Goal: Browse casually: Explore the website without a specific task or goal

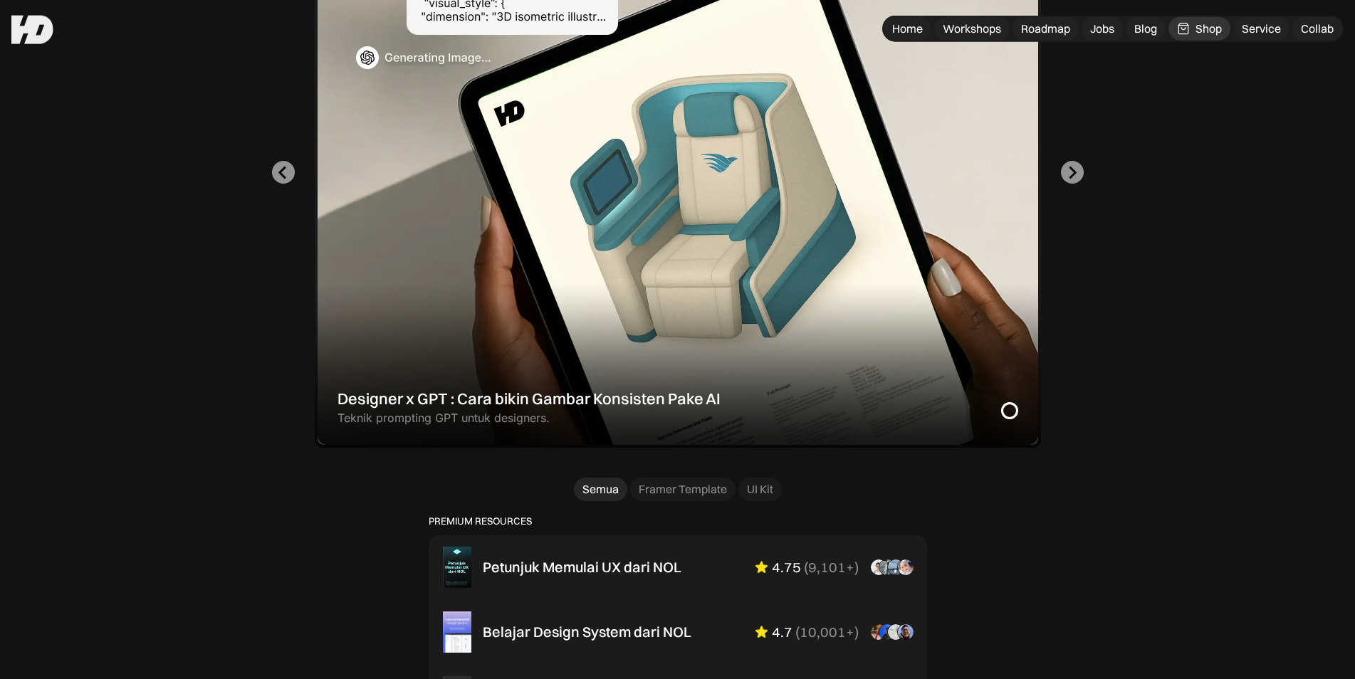
scroll to position [387, 0]
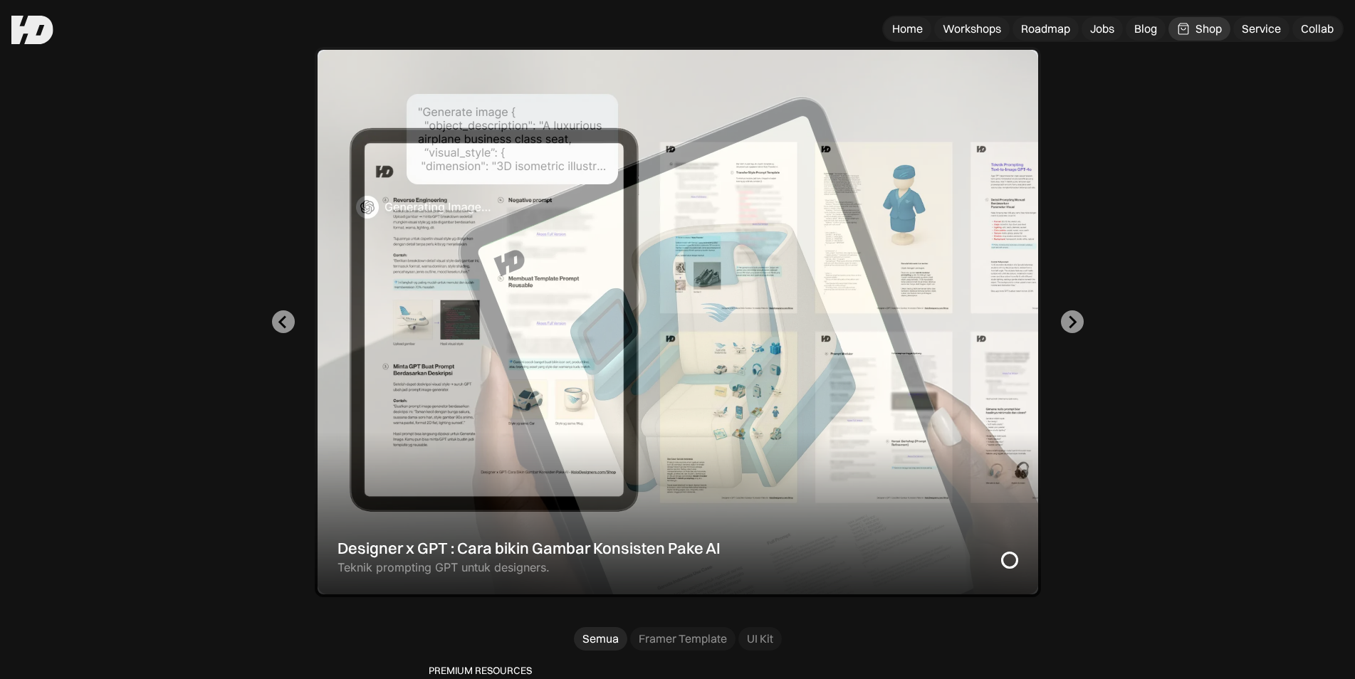
click at [768, 340] on div "1 of 2" at bounding box center [678, 322] width 726 height 551
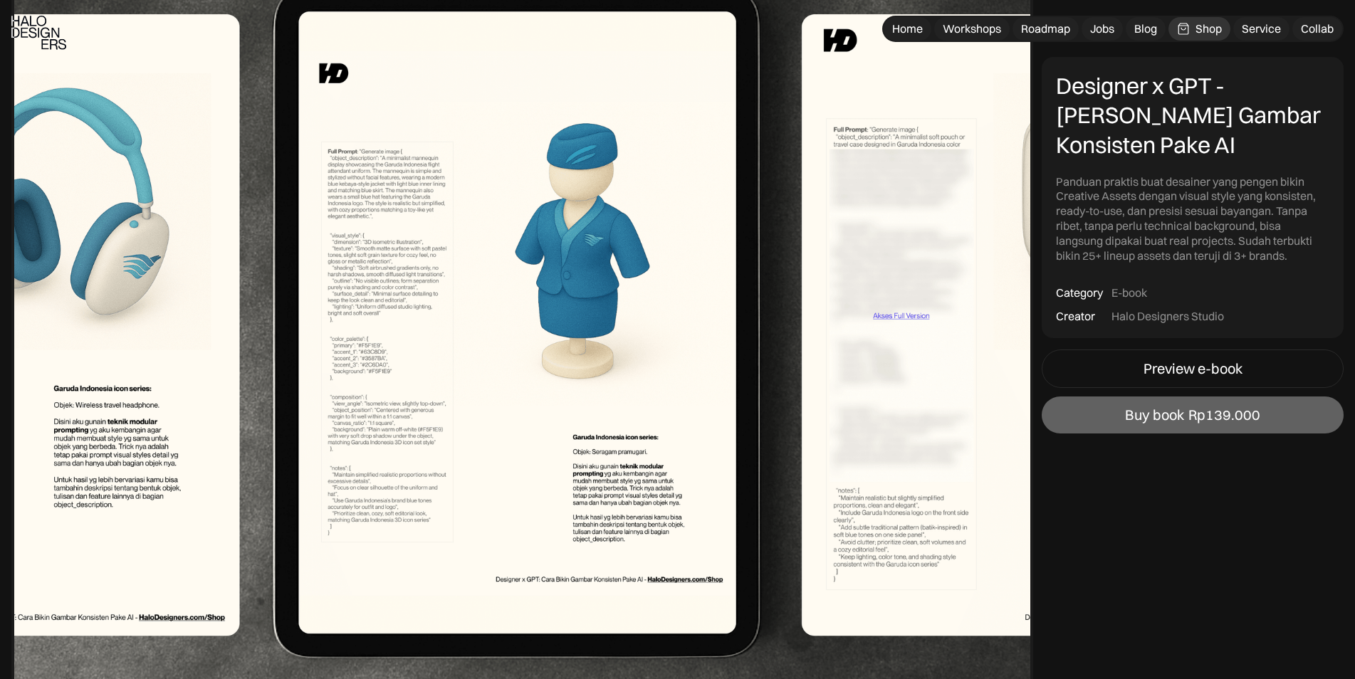
scroll to position [2518, 0]
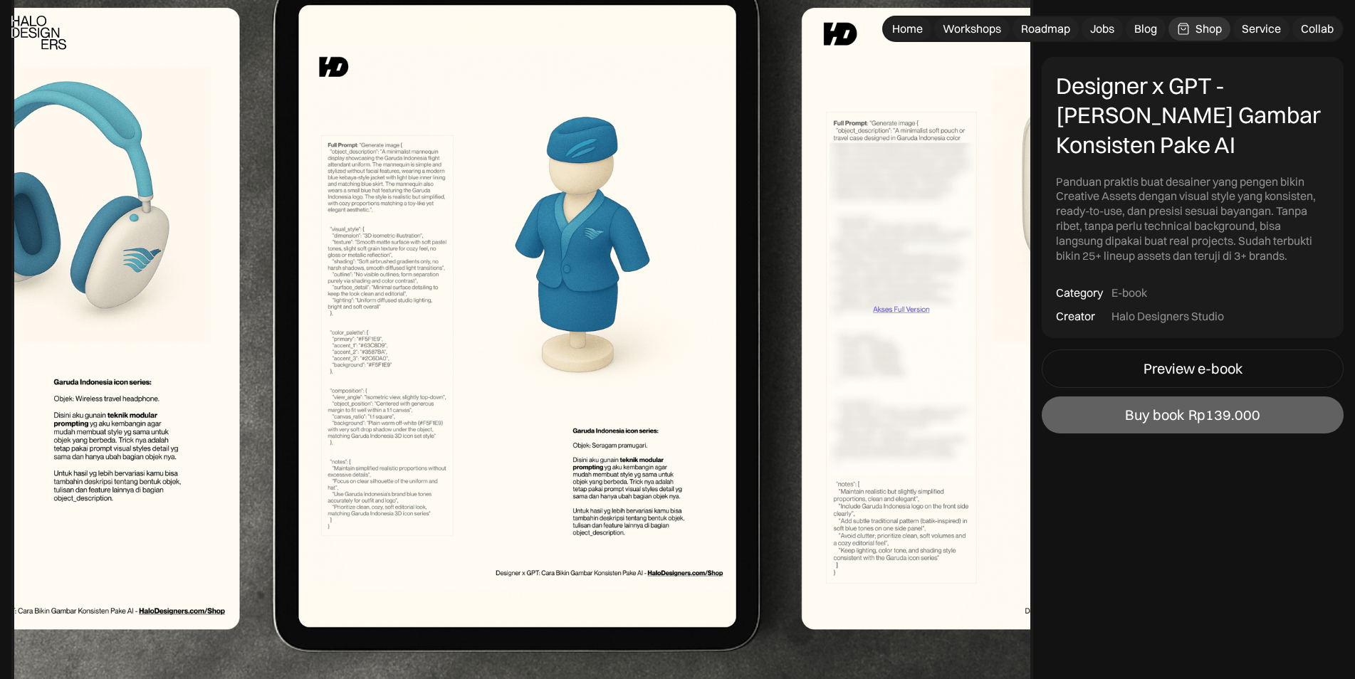
click at [378, 278] on img at bounding box center [522, 318] width 1022 height 775
click at [883, 339] on img at bounding box center [522, 318] width 1022 height 775
click at [880, 310] on img at bounding box center [522, 318] width 1022 height 775
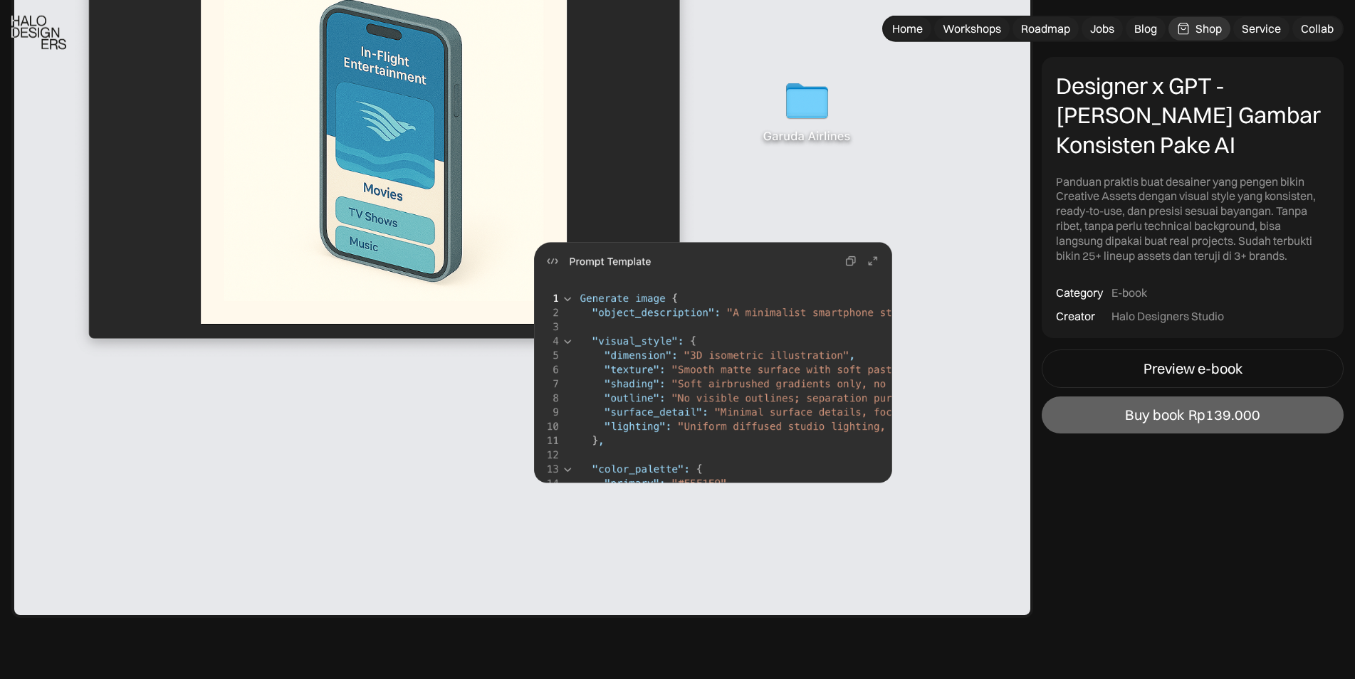
scroll to position [3390, 0]
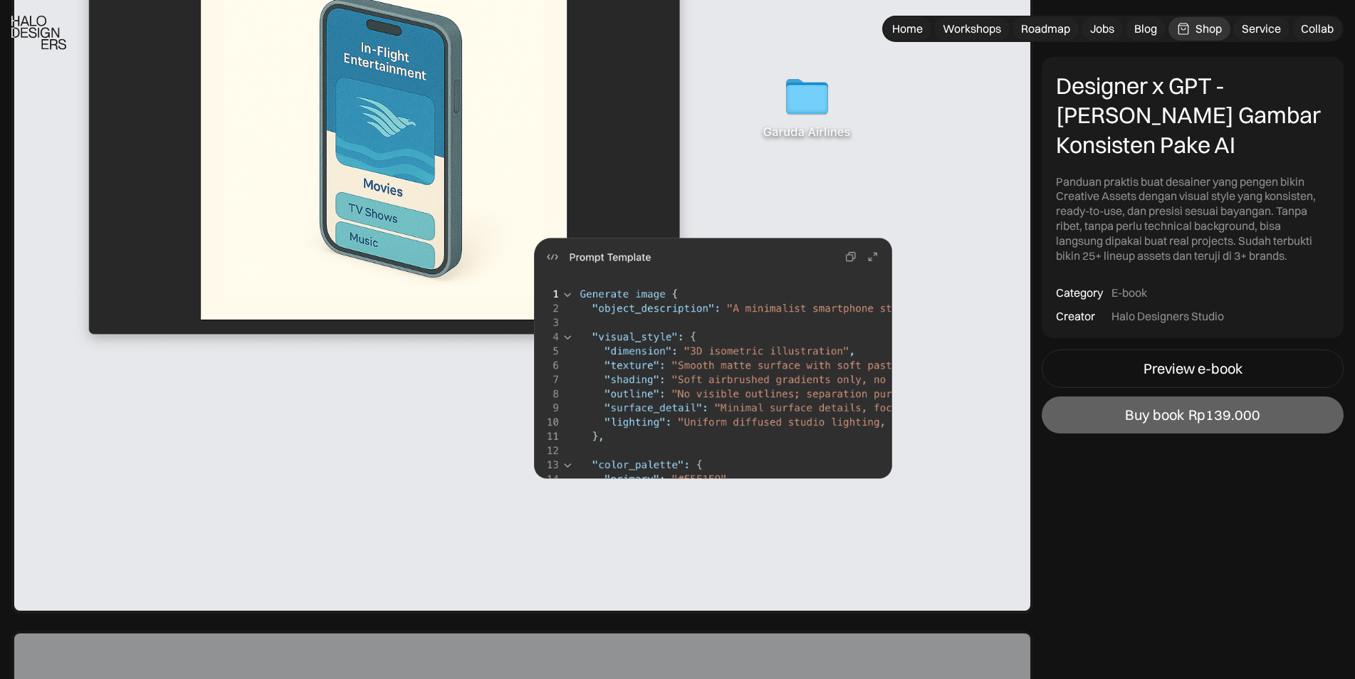
click at [689, 313] on img at bounding box center [522, 227] width 1022 height 775
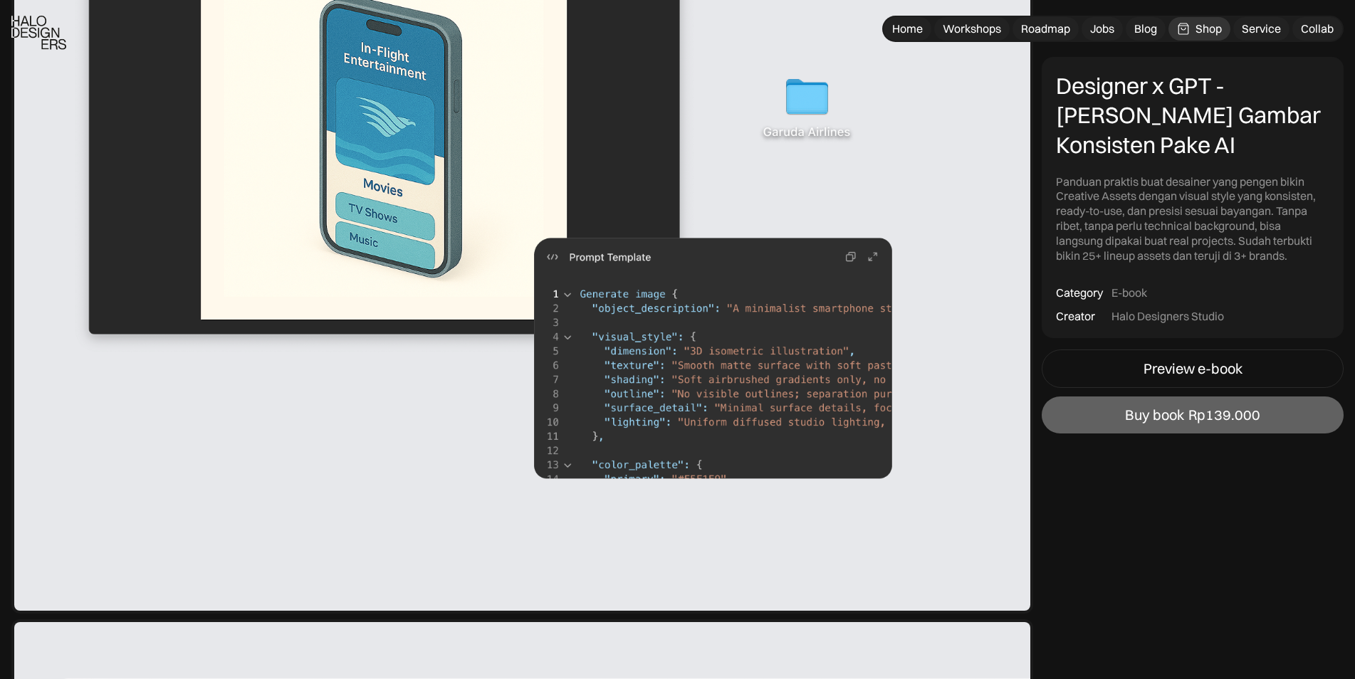
click at [861, 254] on img at bounding box center [522, 227] width 1022 height 775
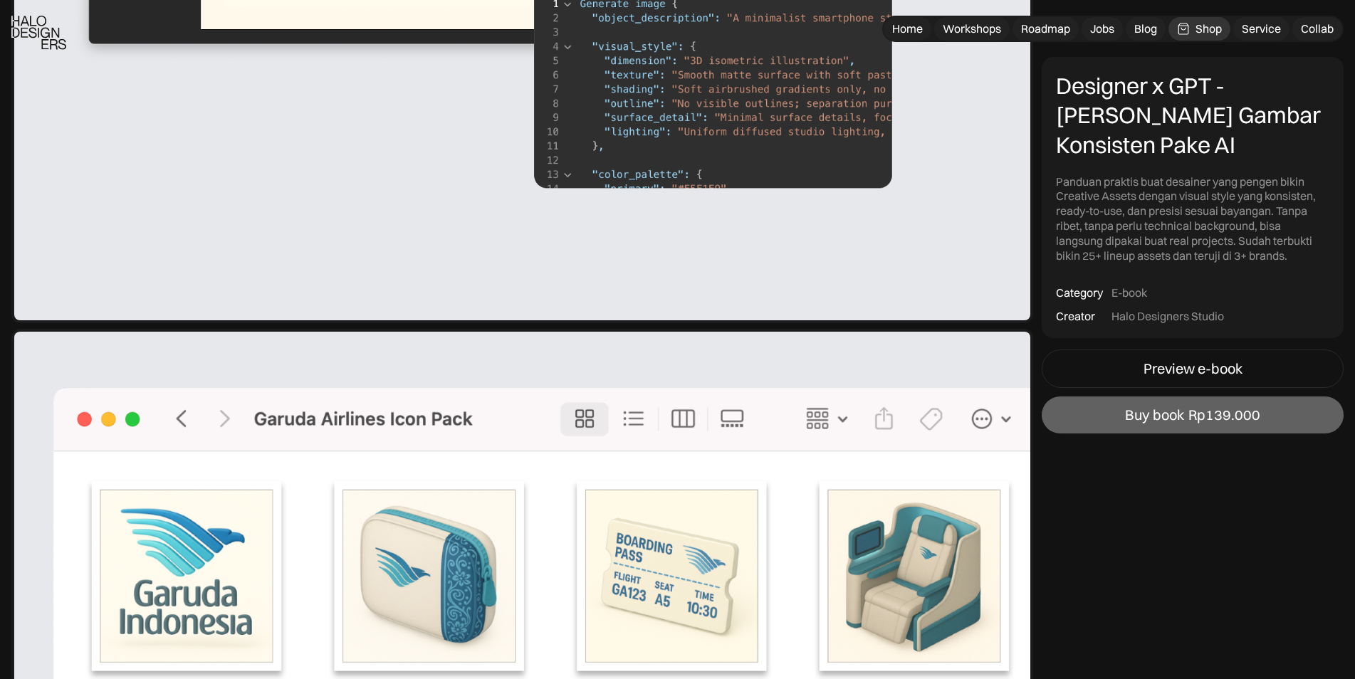
scroll to position [3971, 0]
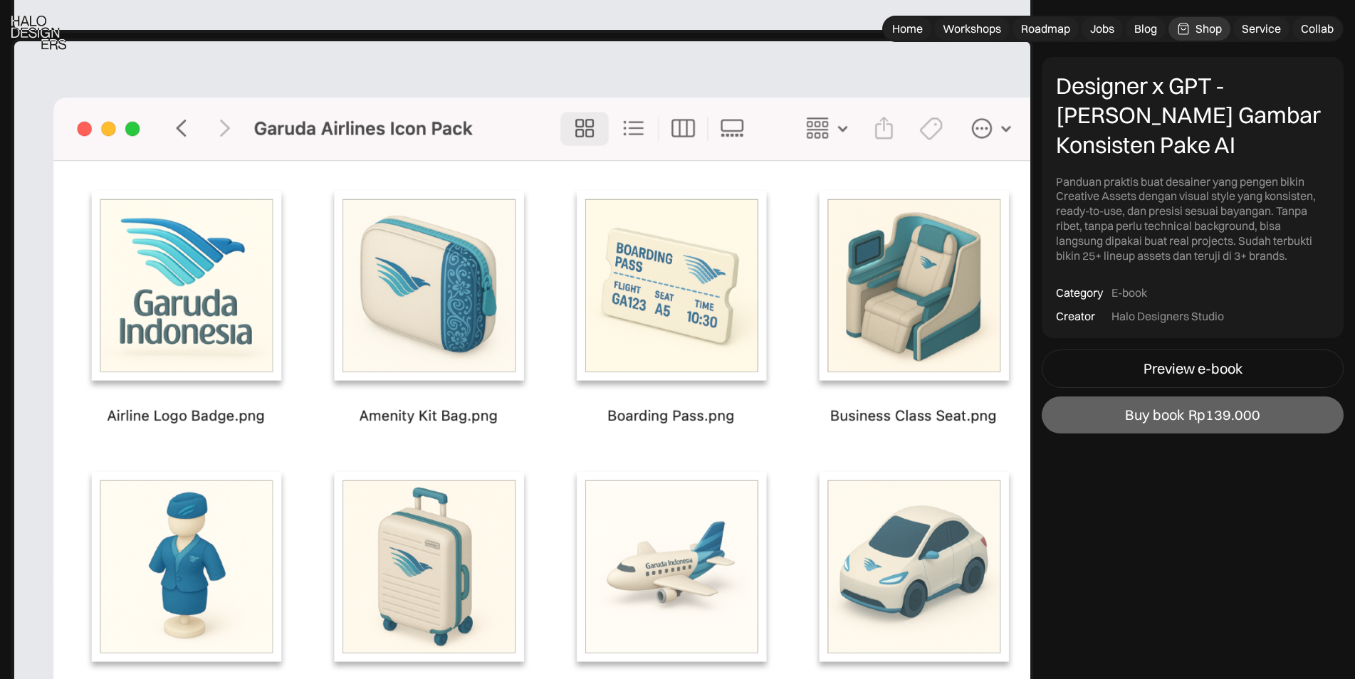
click at [658, 326] on img at bounding box center [522, 425] width 1022 height 775
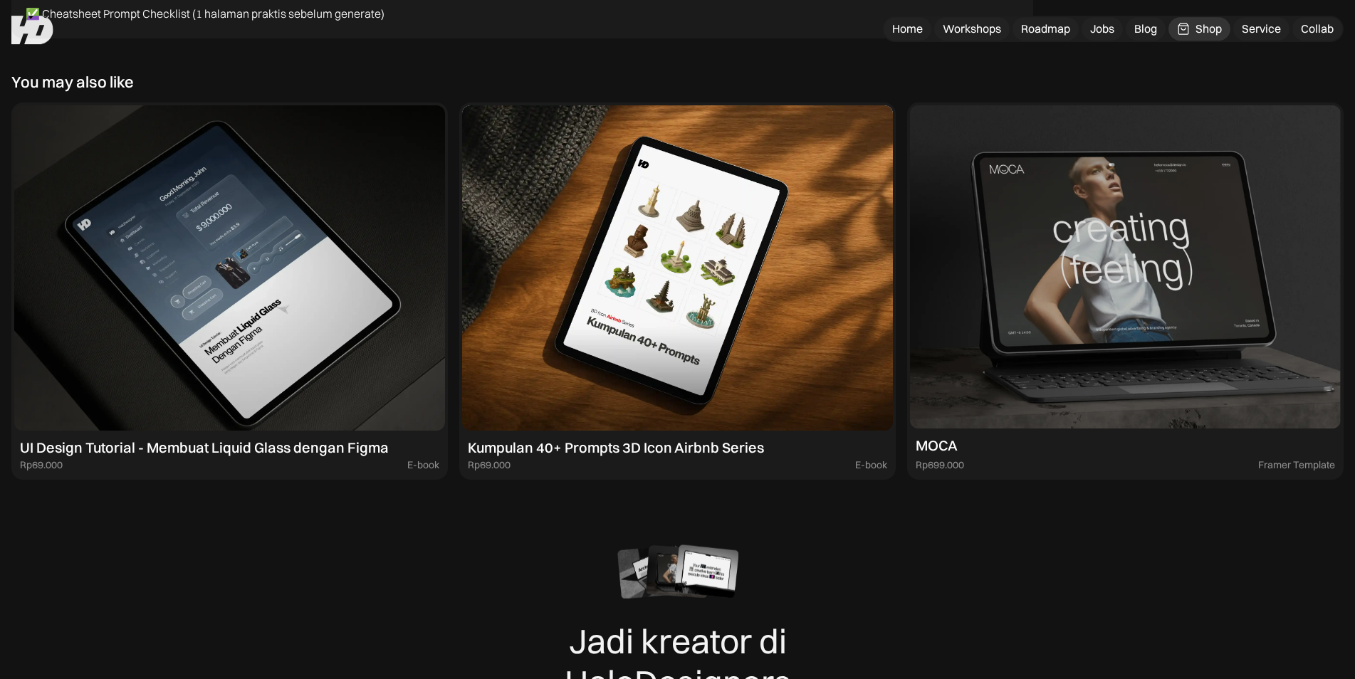
scroll to position [9977, 0]
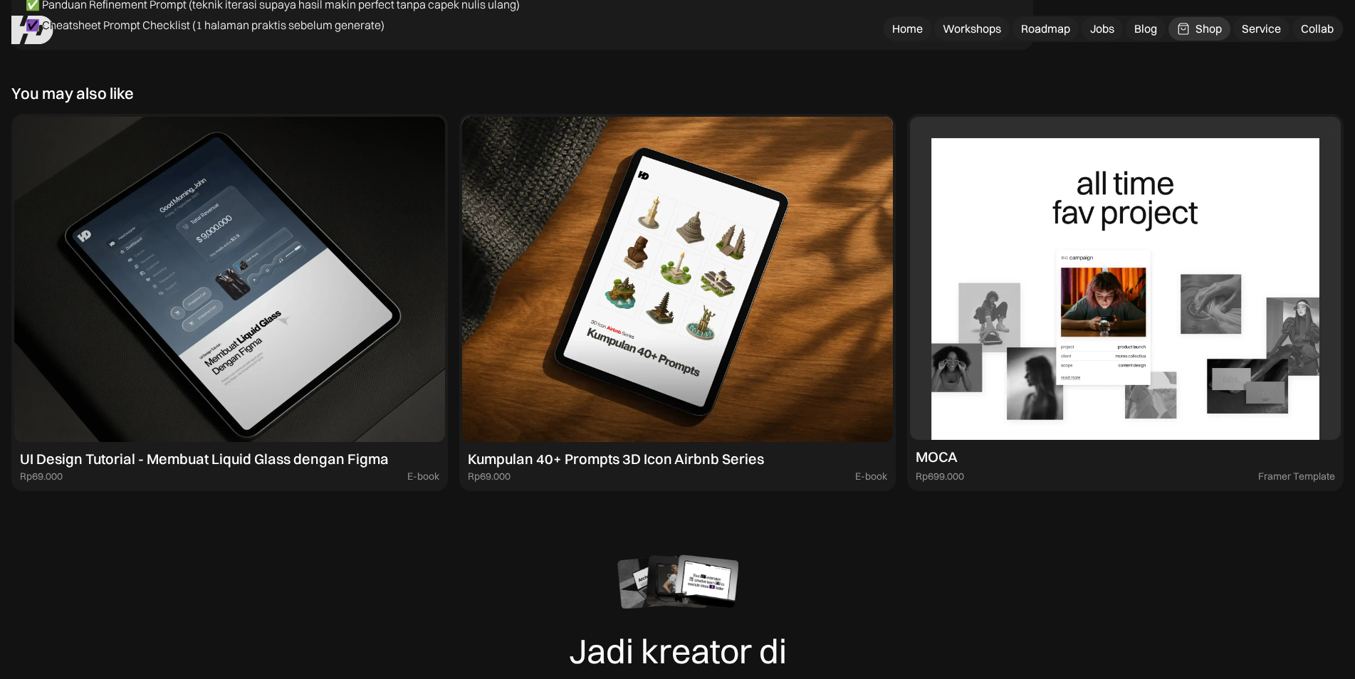
click at [1088, 318] on img at bounding box center [1125, 278] width 431 height 323
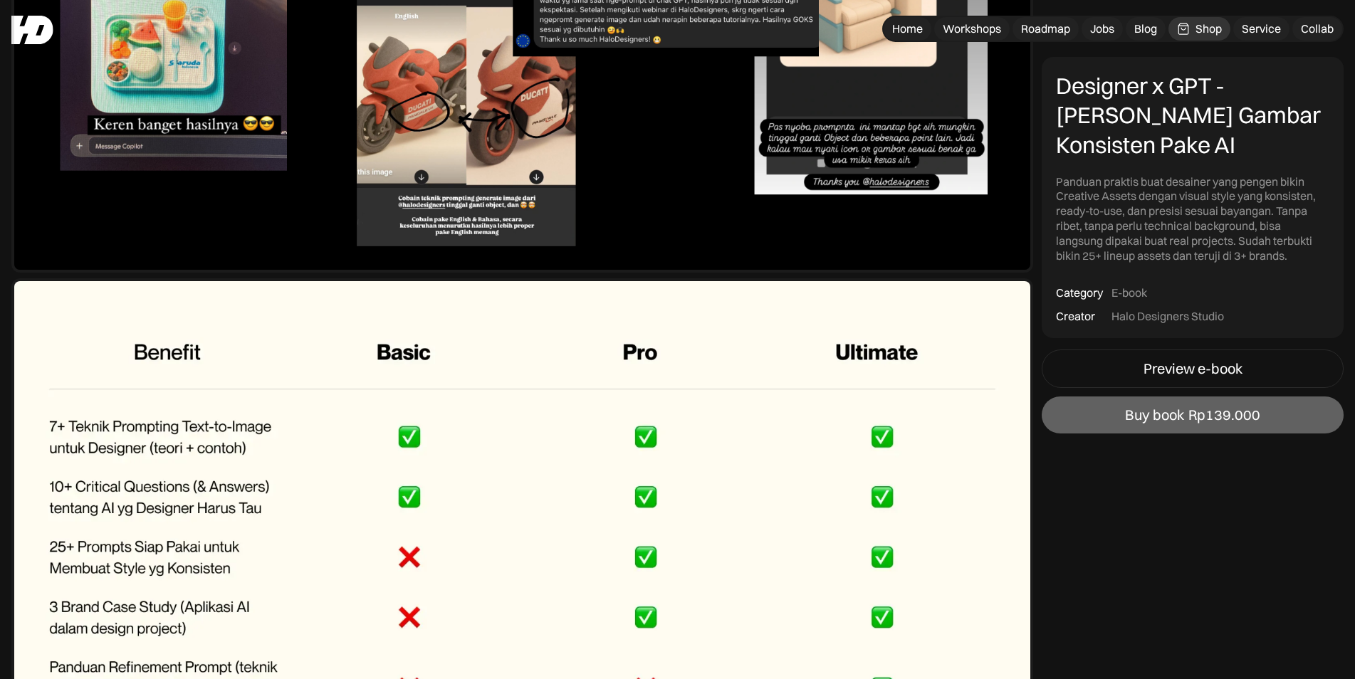
scroll to position [7555, 0]
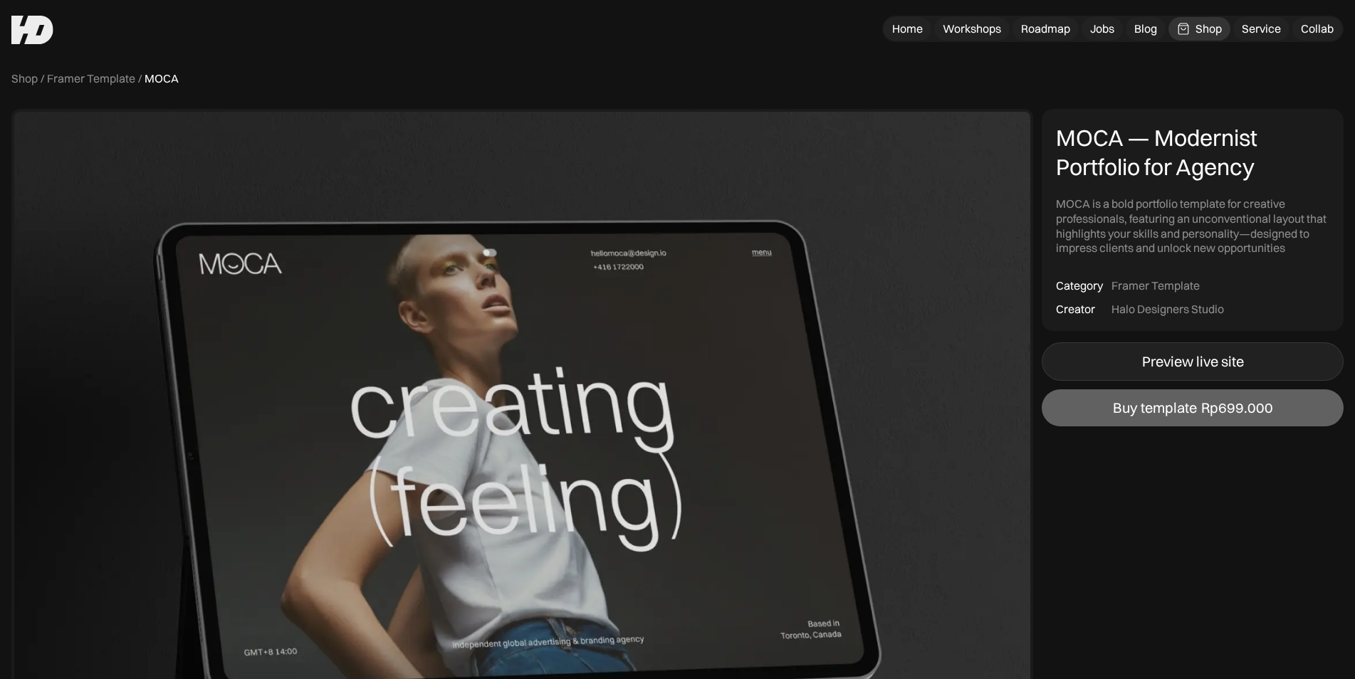
click at [1092, 360] on link "Preview live site" at bounding box center [1193, 362] width 302 height 38
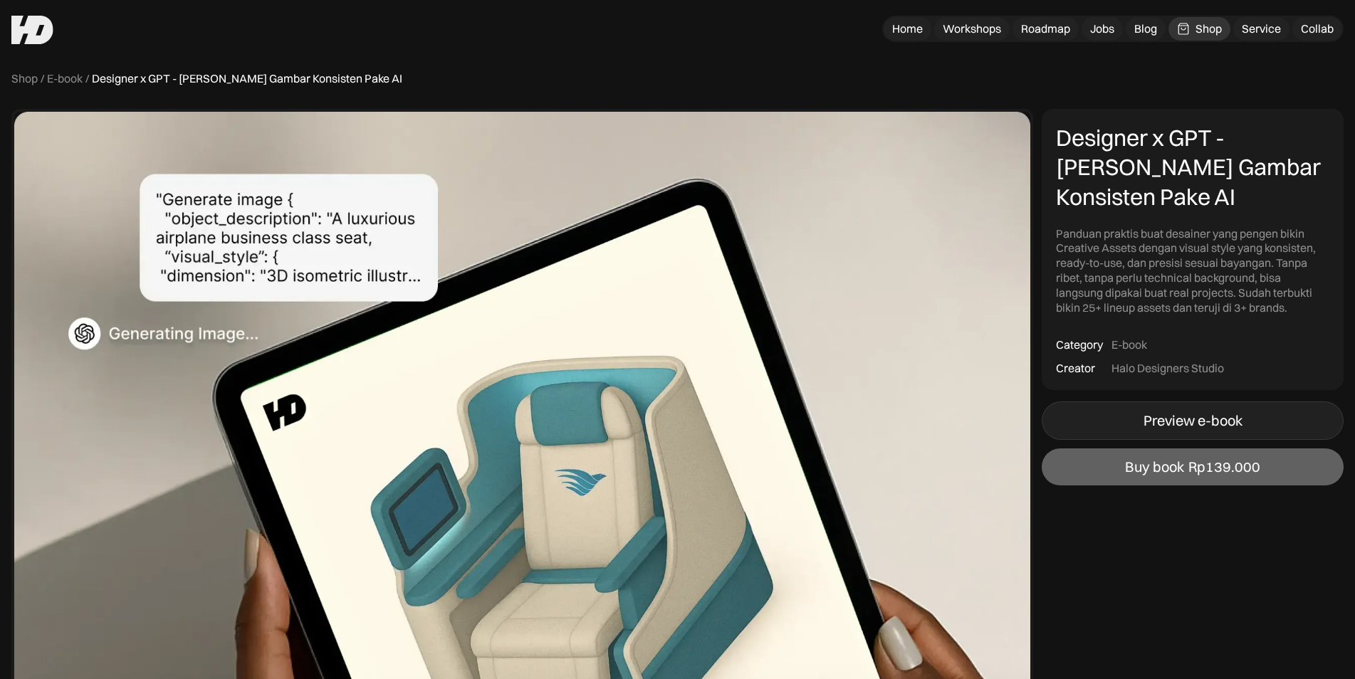
click at [1192, 429] on div "Preview e-book" at bounding box center [1193, 420] width 99 height 17
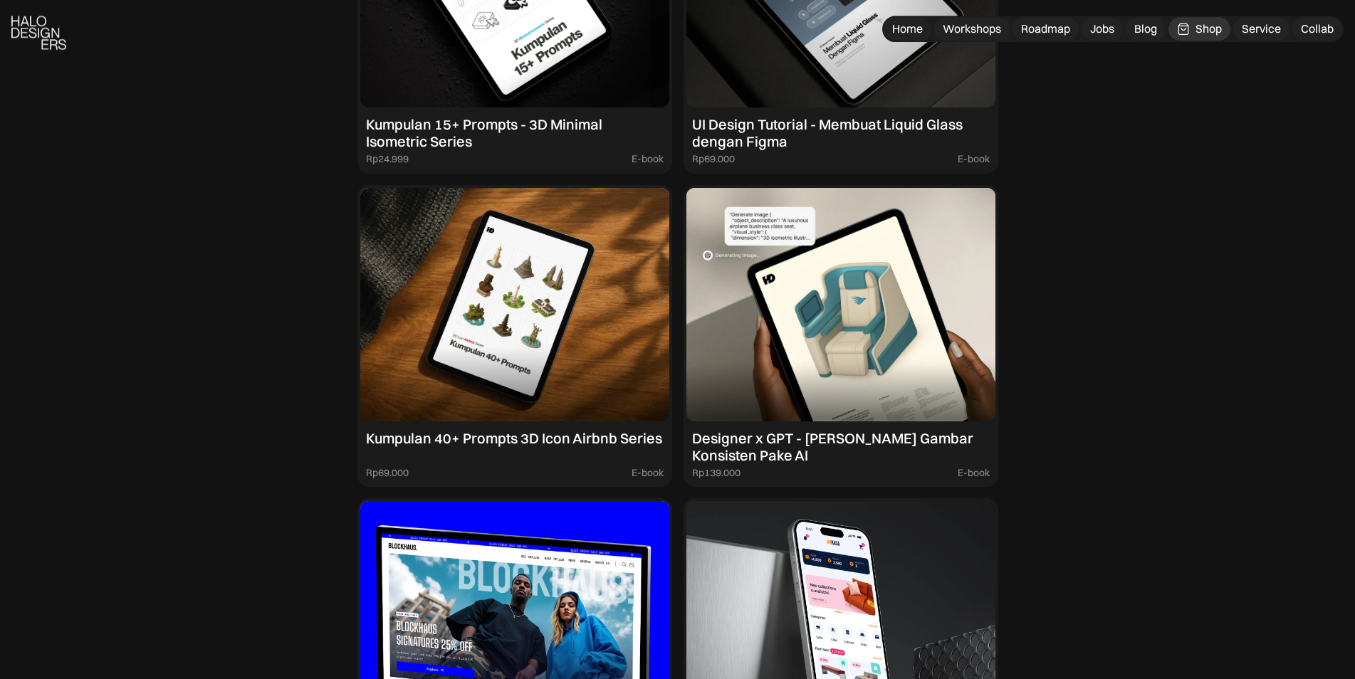
scroll to position [1453, 0]
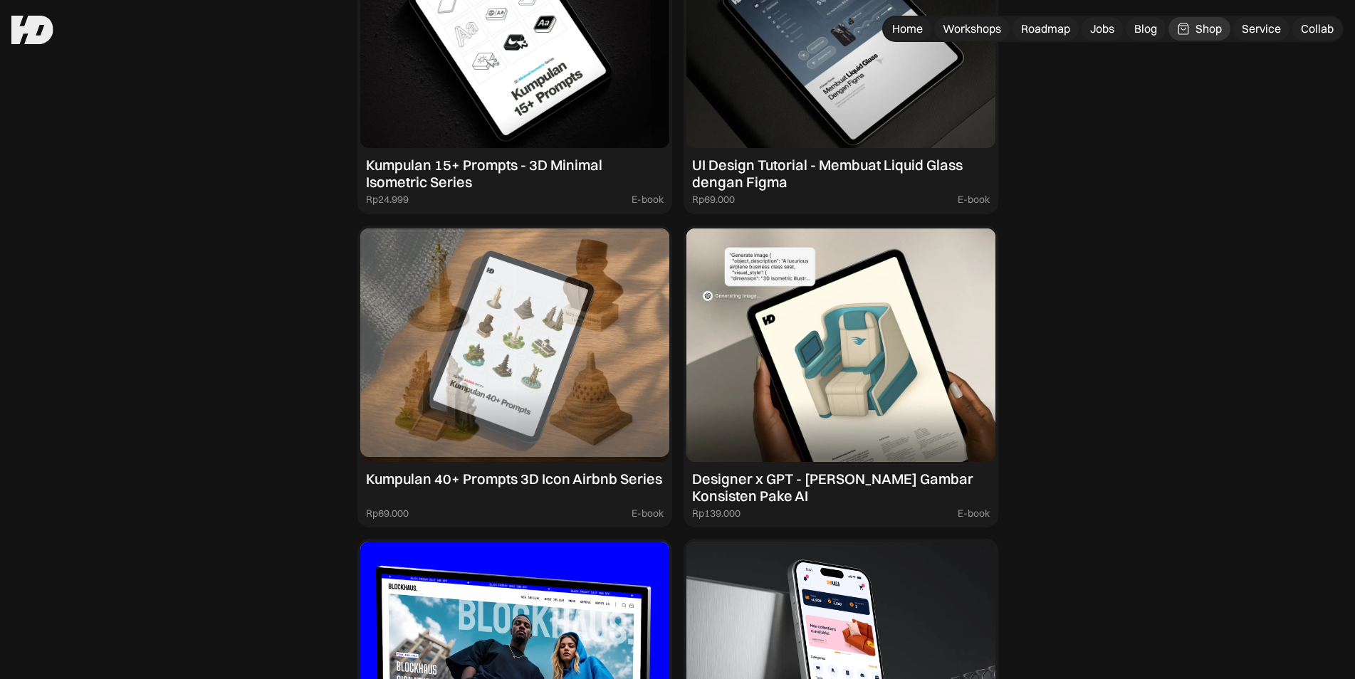
click at [508, 316] on img at bounding box center [514, 346] width 309 height 234
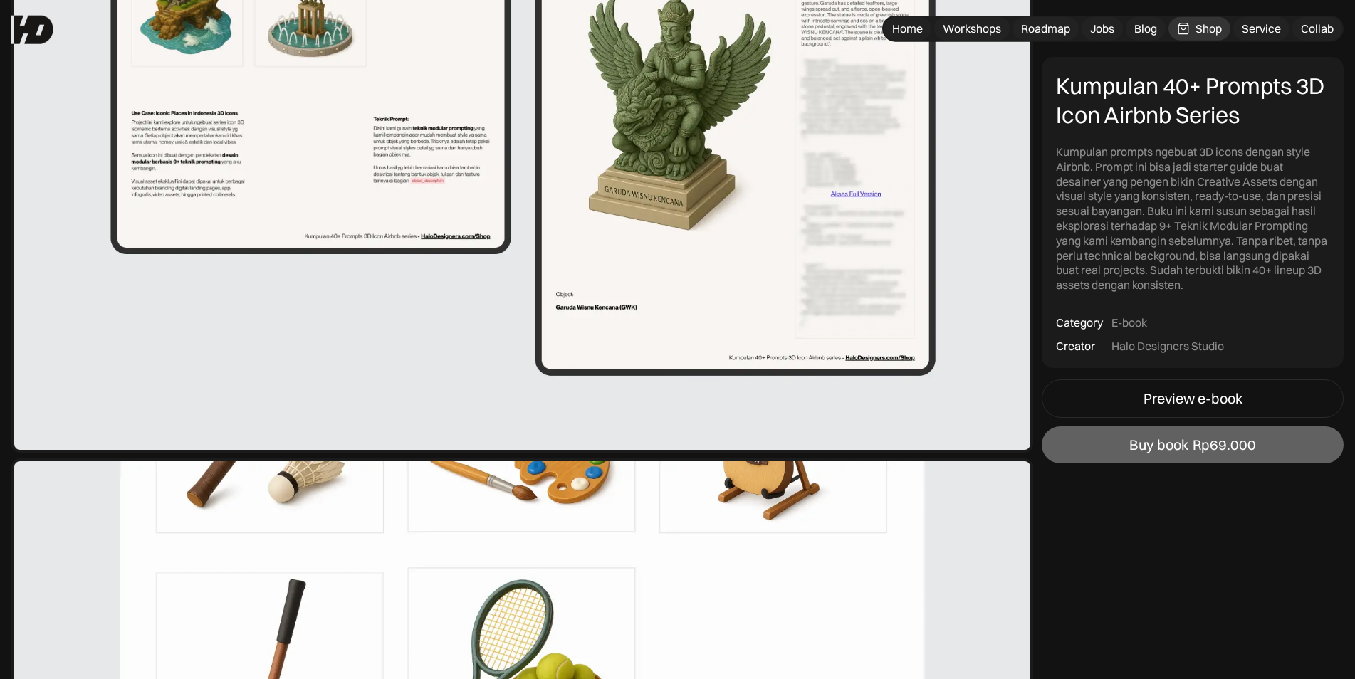
scroll to position [2615, 0]
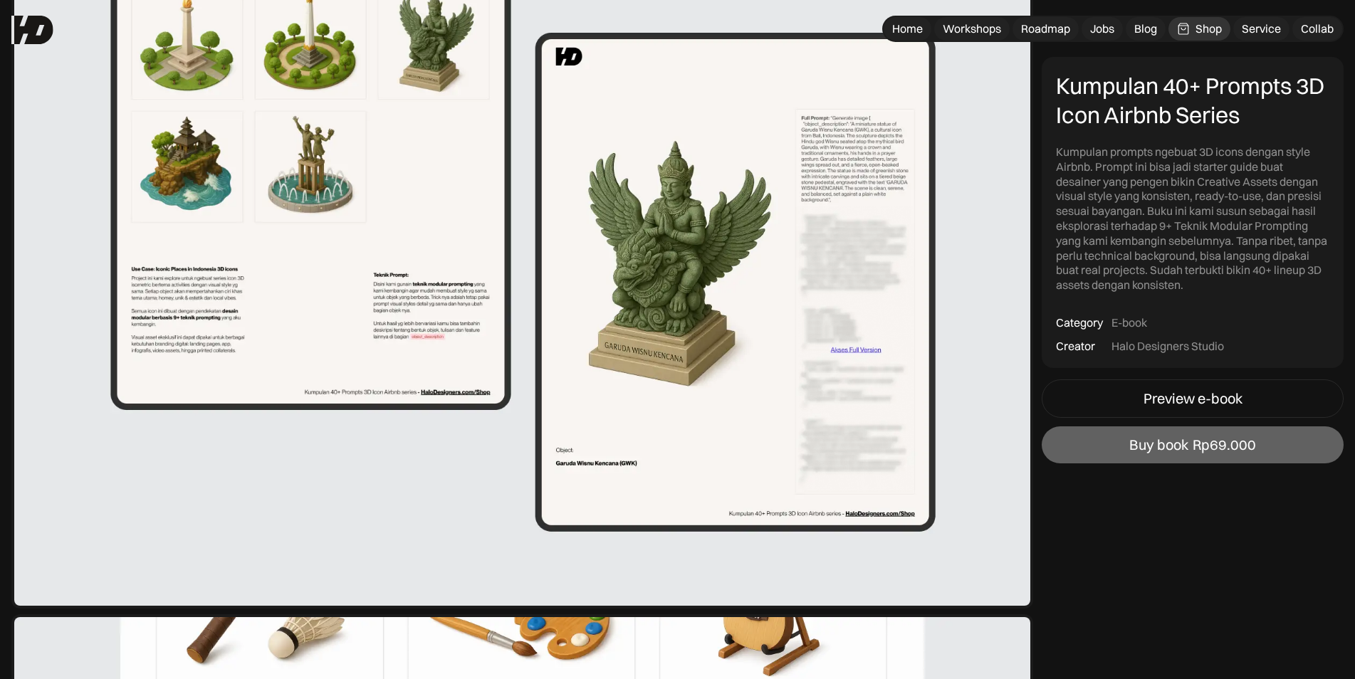
click at [763, 240] on img at bounding box center [522, 221] width 1022 height 775
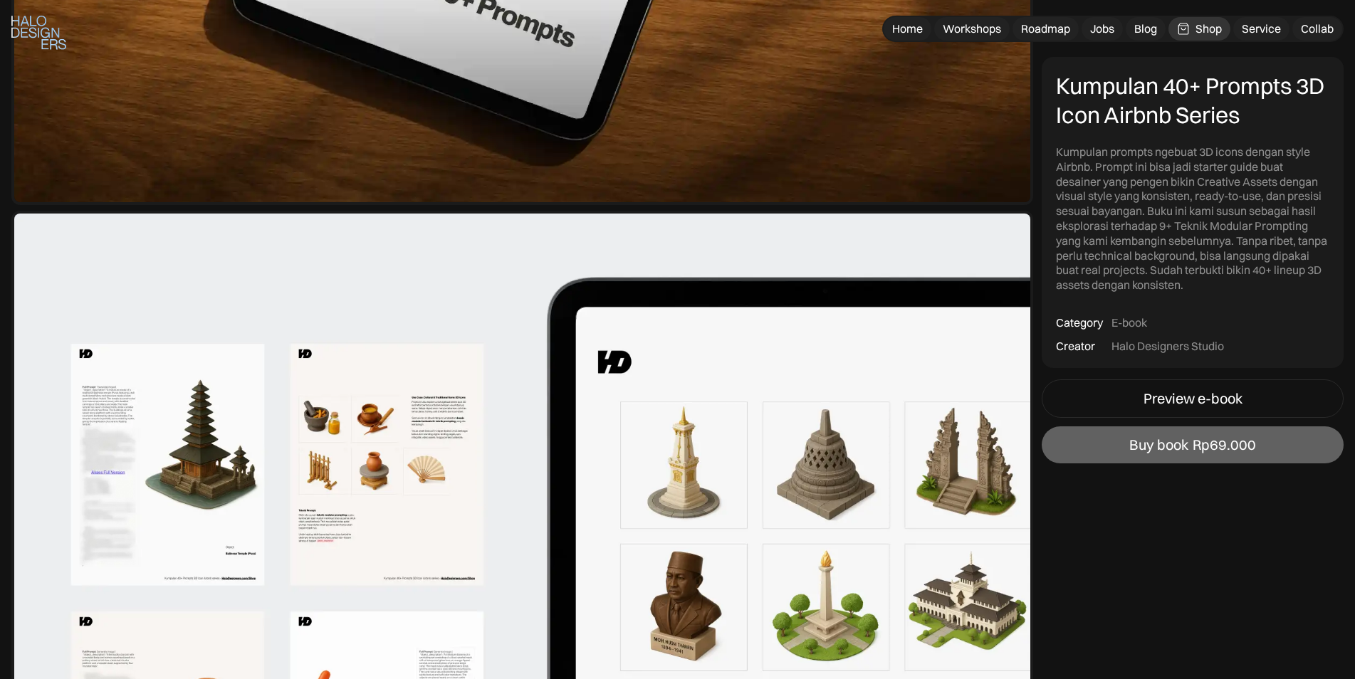
scroll to position [1065, 0]
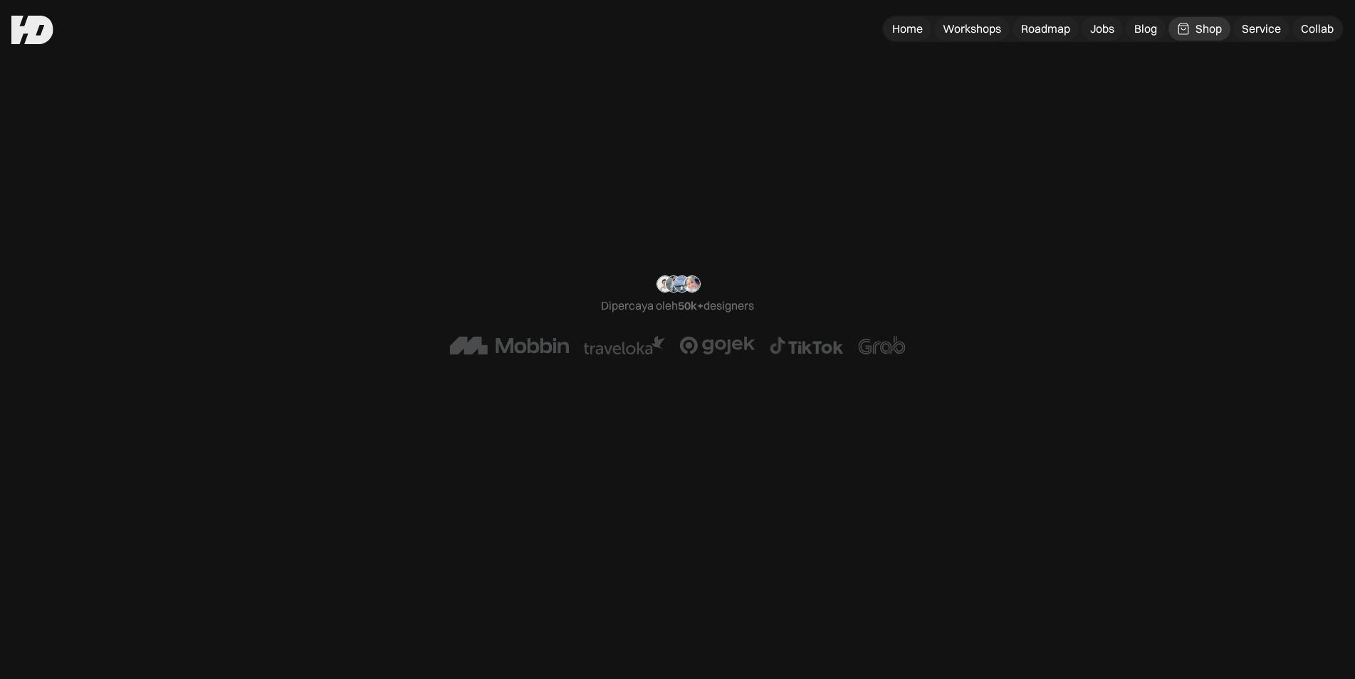
scroll to position [1453, 0]
